Goal: Book appointment/travel/reservation

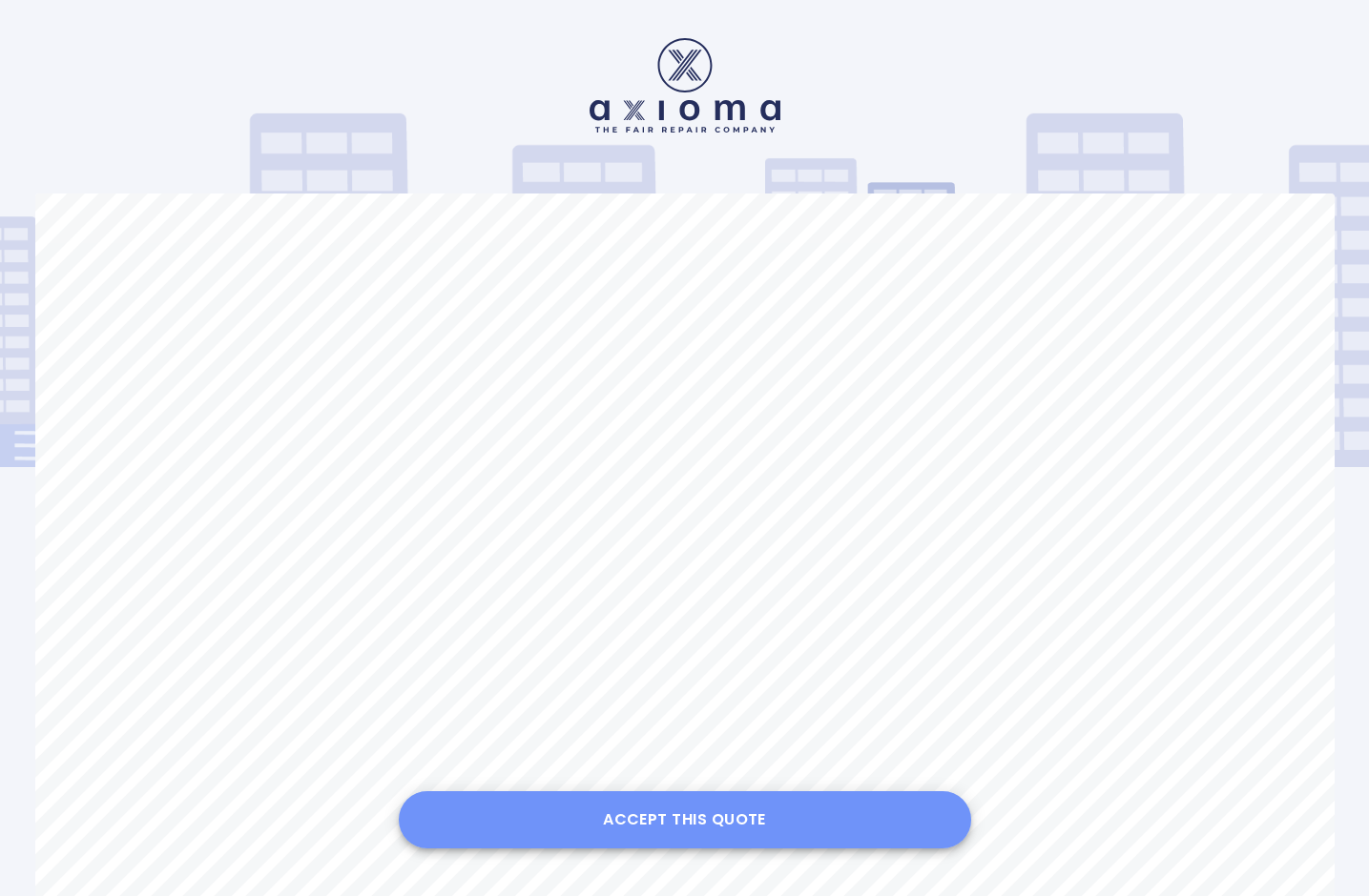
click at [675, 813] on button "Accept this Quote" at bounding box center [684, 820] width 573 height 57
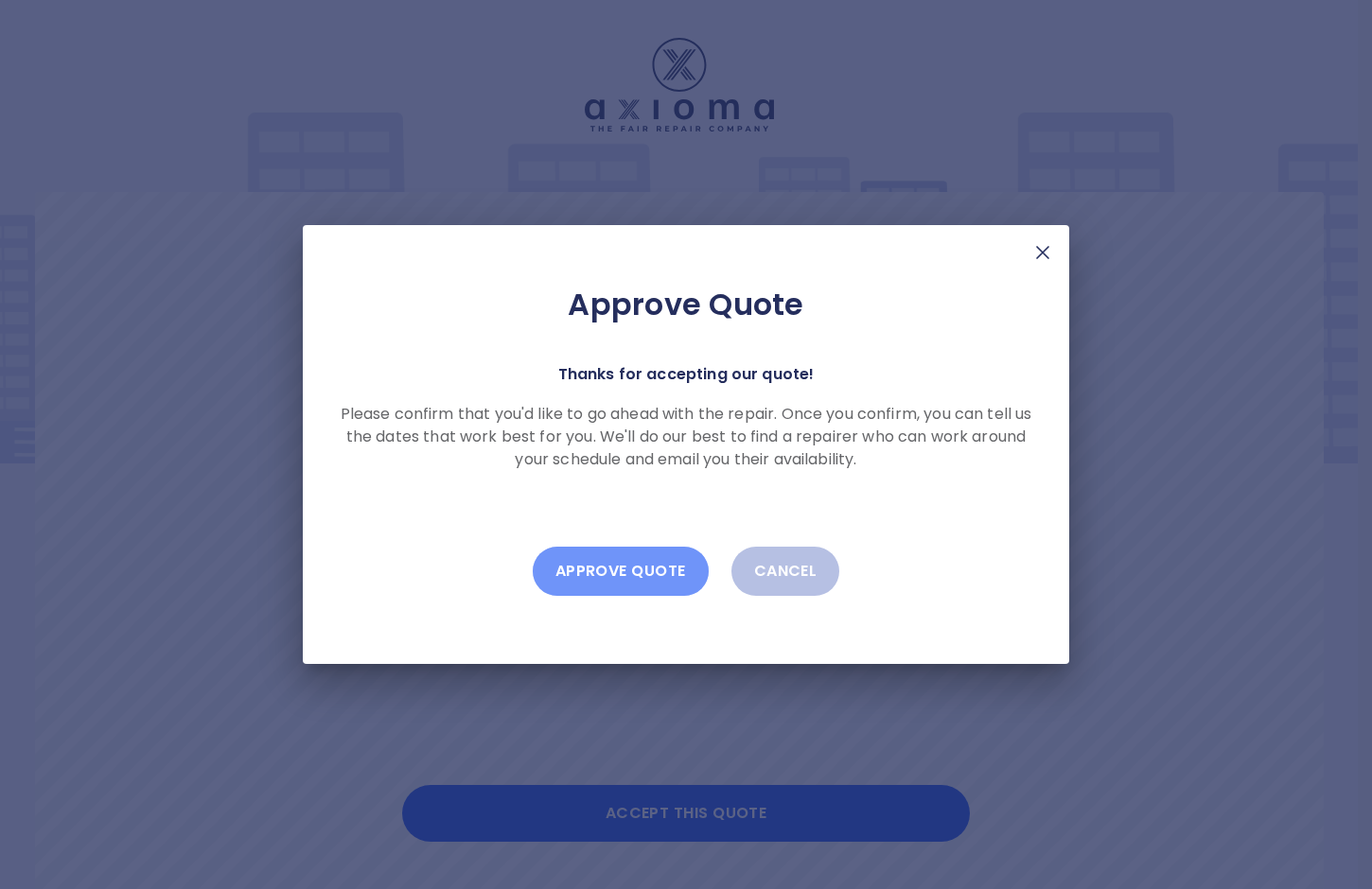
click at [638, 571] on button "Approve Quote" at bounding box center [620, 571] width 176 height 49
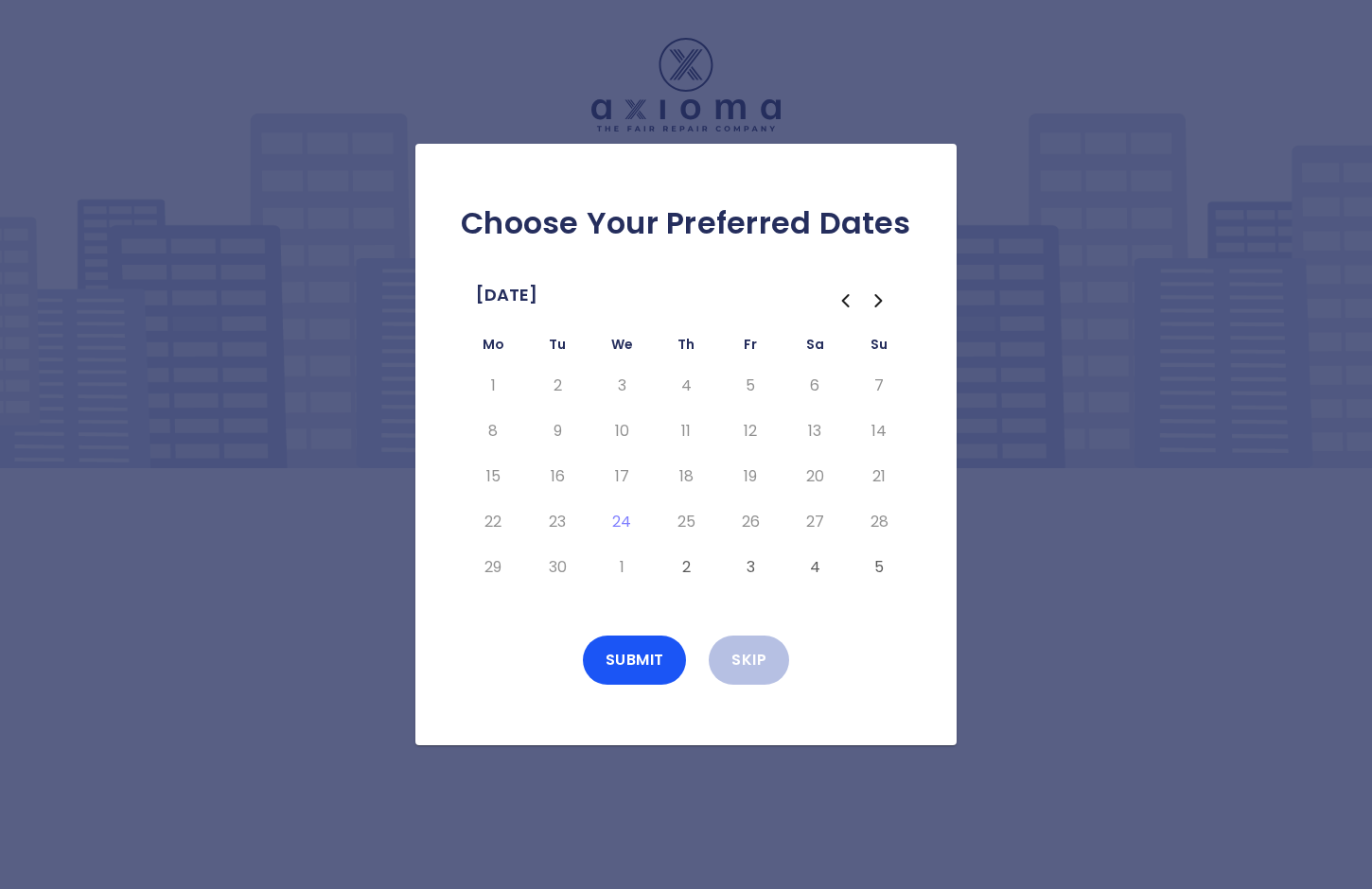
click at [687, 568] on button "2" at bounding box center [686, 567] width 34 height 30
click at [751, 567] on button "3" at bounding box center [750, 567] width 34 height 30
click at [820, 567] on button "4" at bounding box center [815, 567] width 34 height 30
click at [680, 569] on button "2" at bounding box center [686, 567] width 34 height 30
click at [881, 300] on icon "Go to the Next Month" at bounding box center [878, 301] width 6 height 12
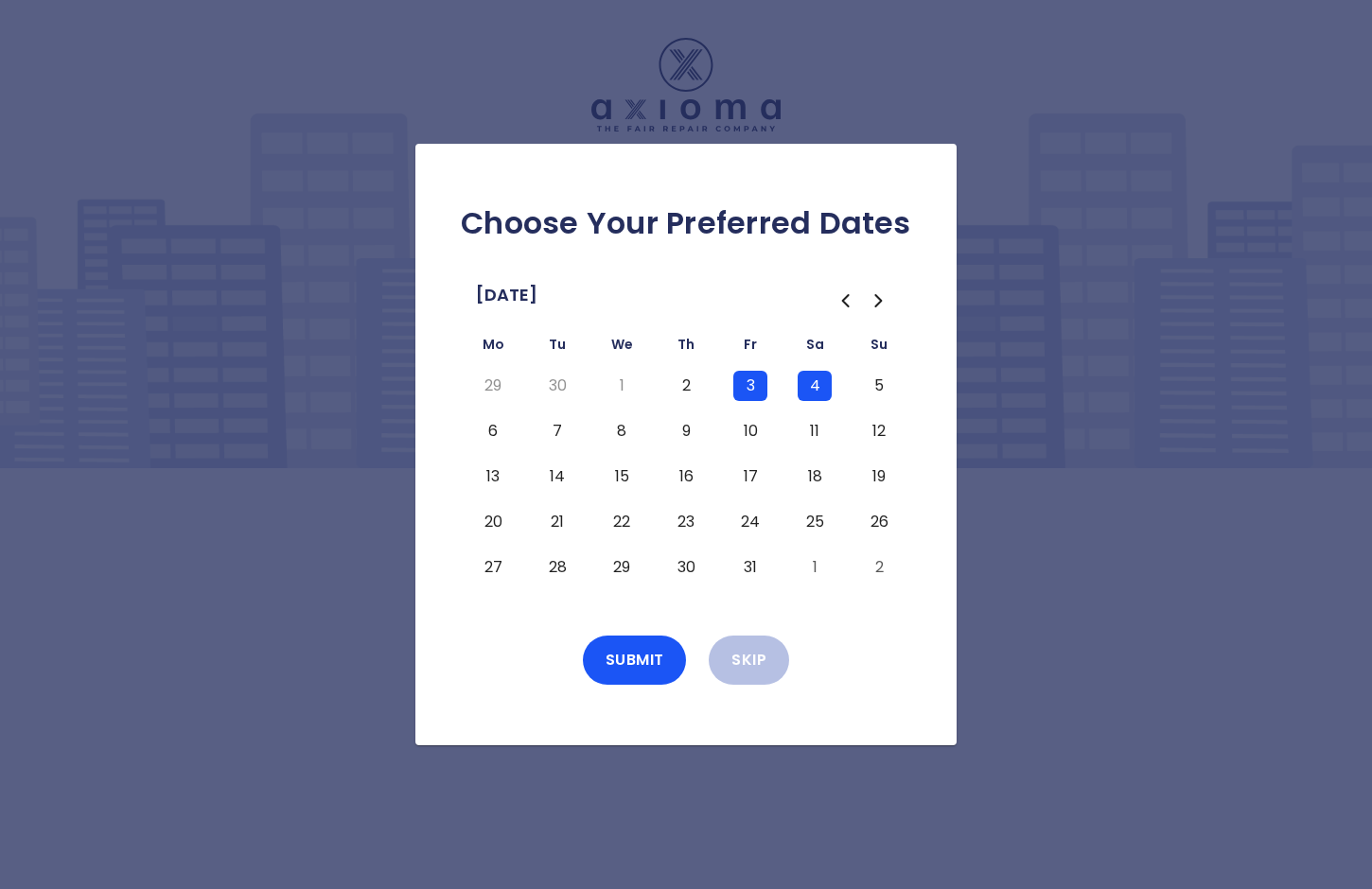
click at [557, 433] on button "7" at bounding box center [557, 431] width 34 height 30
click at [618, 429] on button "8" at bounding box center [621, 431] width 34 height 30
click at [682, 429] on button "9" at bounding box center [686, 431] width 34 height 30
click at [748, 428] on button "10" at bounding box center [750, 431] width 34 height 30
click at [841, 299] on icon "Go to the Previous Month" at bounding box center [844, 300] width 23 height 23
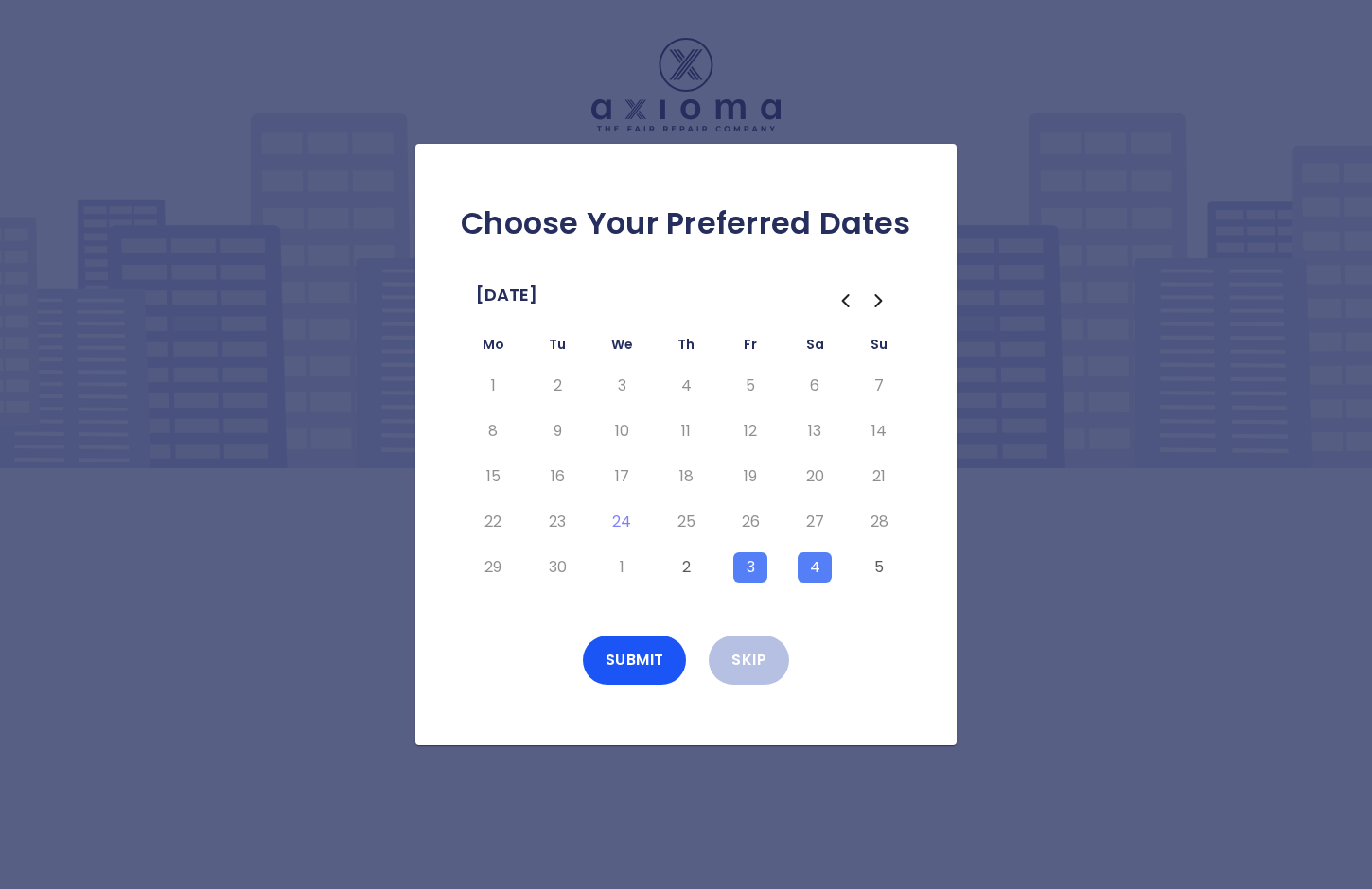
click at [882, 302] on icon "Go to the Next Month" at bounding box center [878, 300] width 23 height 23
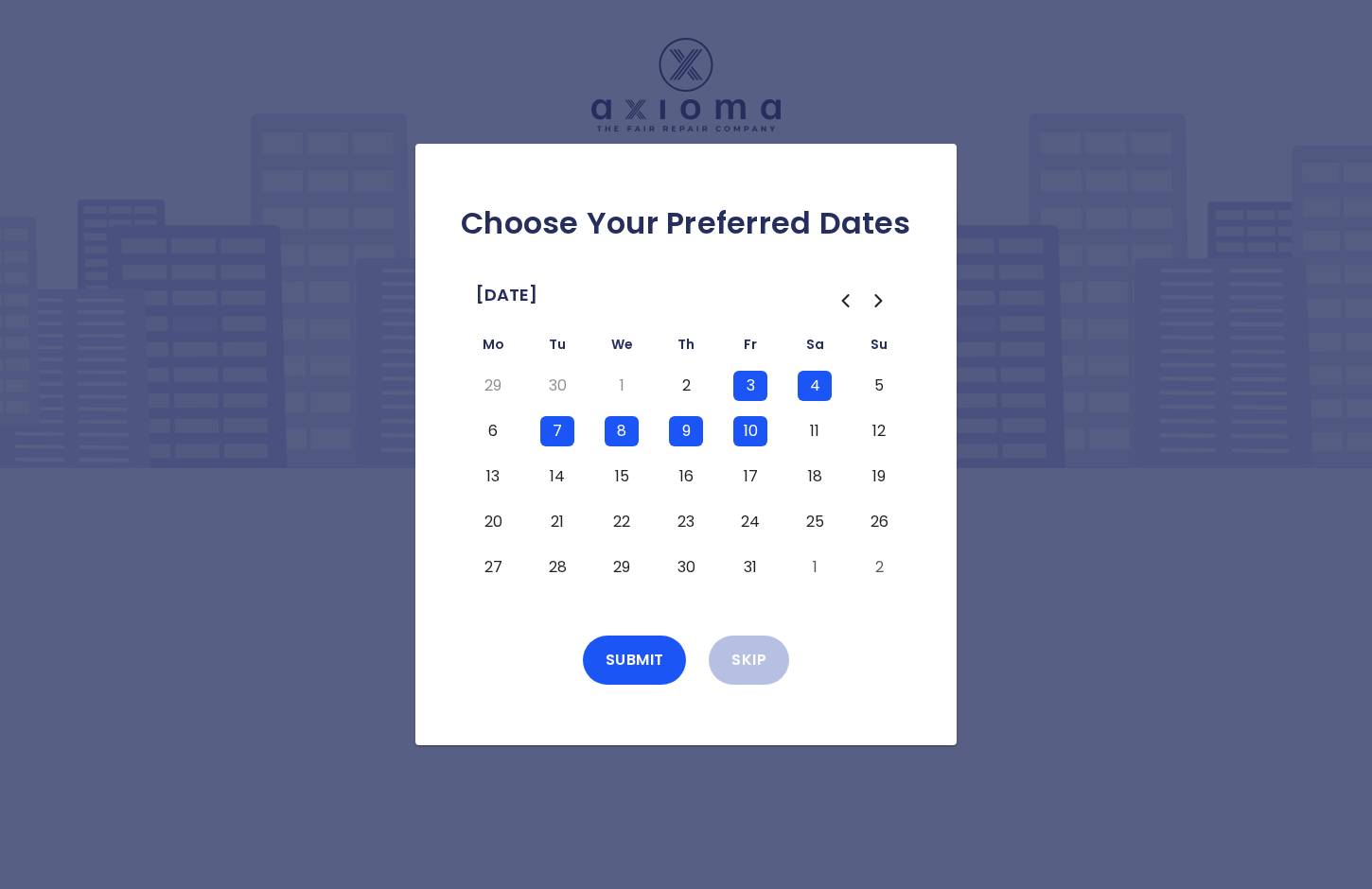
click at [492, 427] on button "6" at bounding box center [493, 431] width 34 height 30
click at [815, 386] on button "4" at bounding box center [815, 386] width 34 height 30
click at [749, 382] on button "3" at bounding box center [750, 386] width 34 height 30
click at [744, 477] on button "17" at bounding box center [750, 477] width 34 height 30
click at [687, 475] on button "16" at bounding box center [686, 477] width 34 height 30
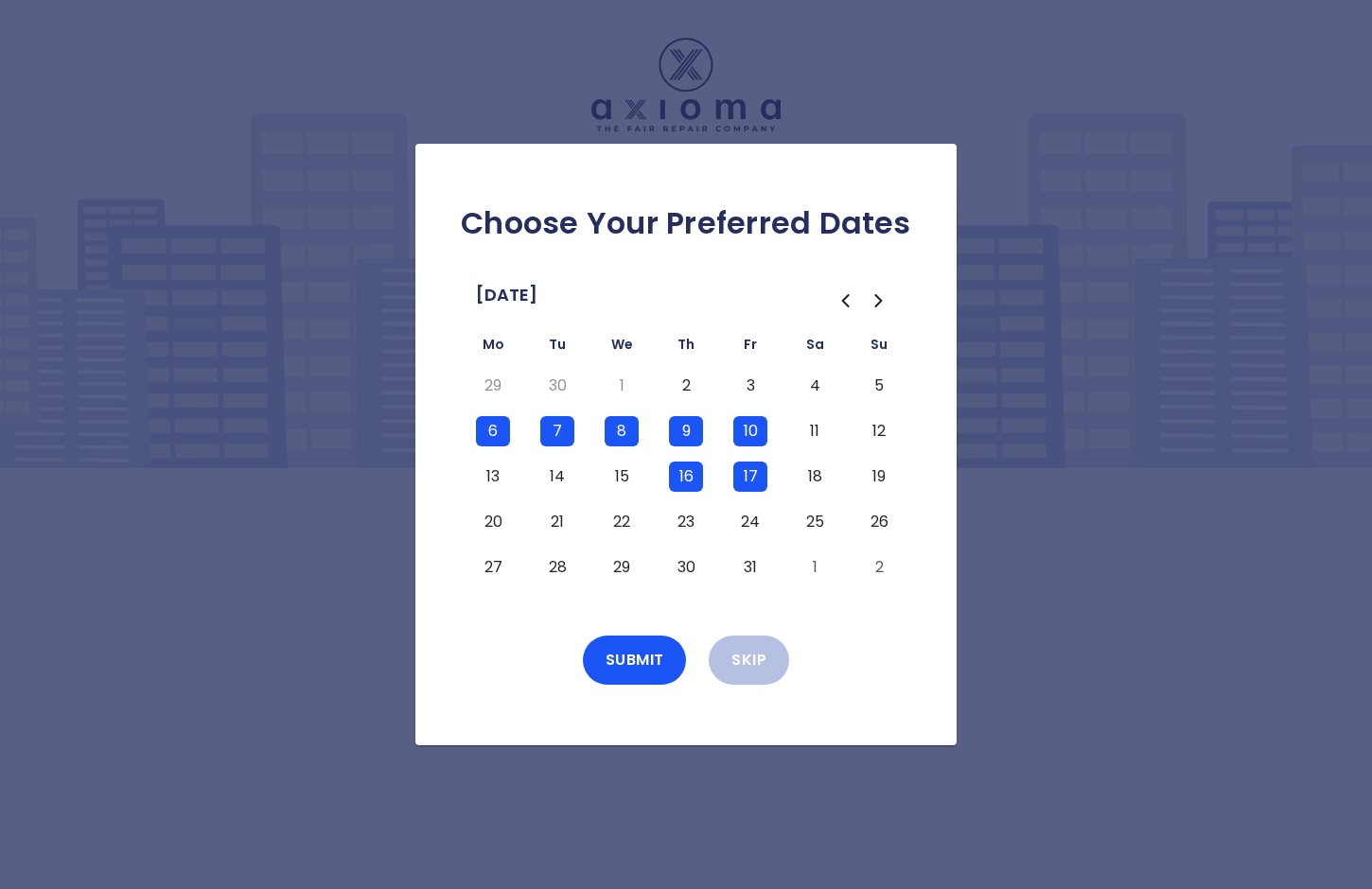
click at [623, 475] on button "15" at bounding box center [621, 477] width 34 height 30
click at [559, 475] on button "14" at bounding box center [557, 477] width 34 height 30
click at [488, 472] on button "13" at bounding box center [493, 477] width 34 height 30
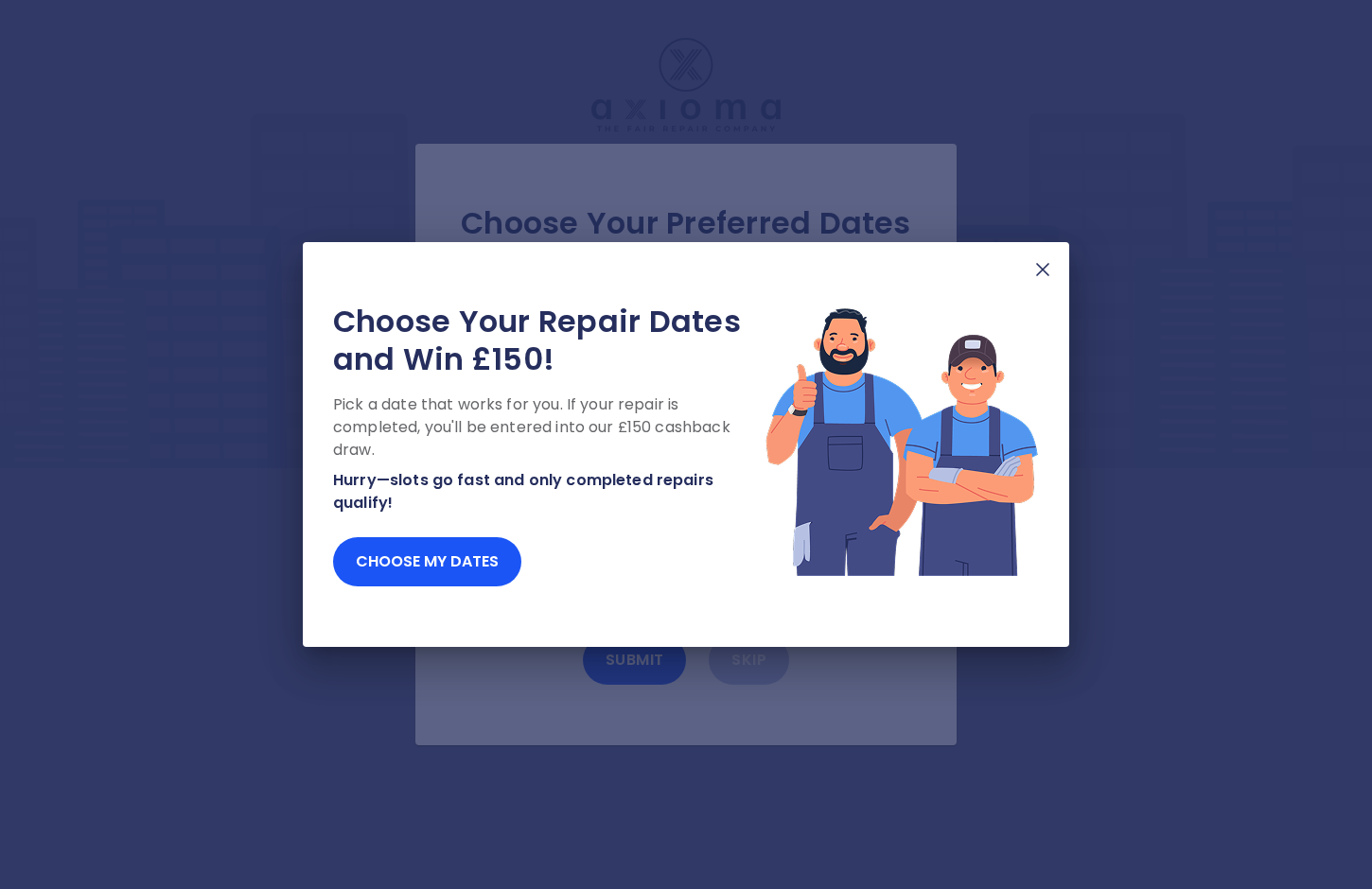
click at [1048, 269] on img at bounding box center [1042, 269] width 23 height 23
click at [1046, 274] on img at bounding box center [1042, 269] width 23 height 23
click at [1046, 263] on img at bounding box center [1042, 269] width 23 height 23
click at [1045, 270] on img at bounding box center [1042, 269] width 23 height 23
